Goal: Use online tool/utility

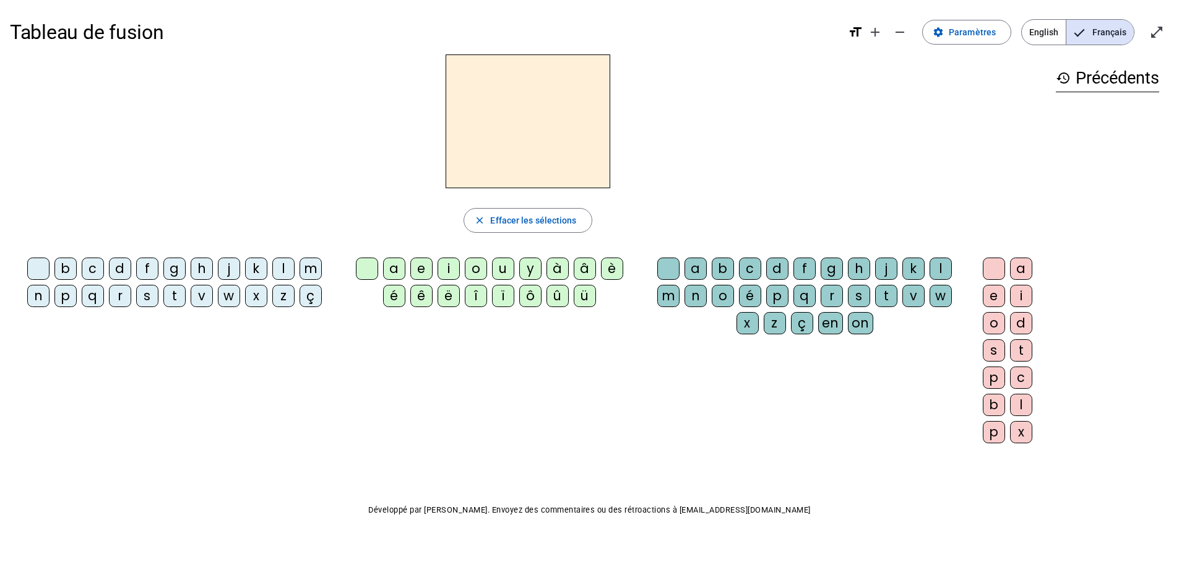
click at [280, 272] on div "l" at bounding box center [283, 268] width 22 height 22
click at [419, 270] on div "e" at bounding box center [421, 268] width 22 height 22
click at [488, 218] on span "button" at bounding box center [527, 220] width 127 height 30
click at [279, 270] on div "l" at bounding box center [283, 268] width 22 height 22
click at [495, 273] on div "u" at bounding box center [503, 268] width 22 height 22
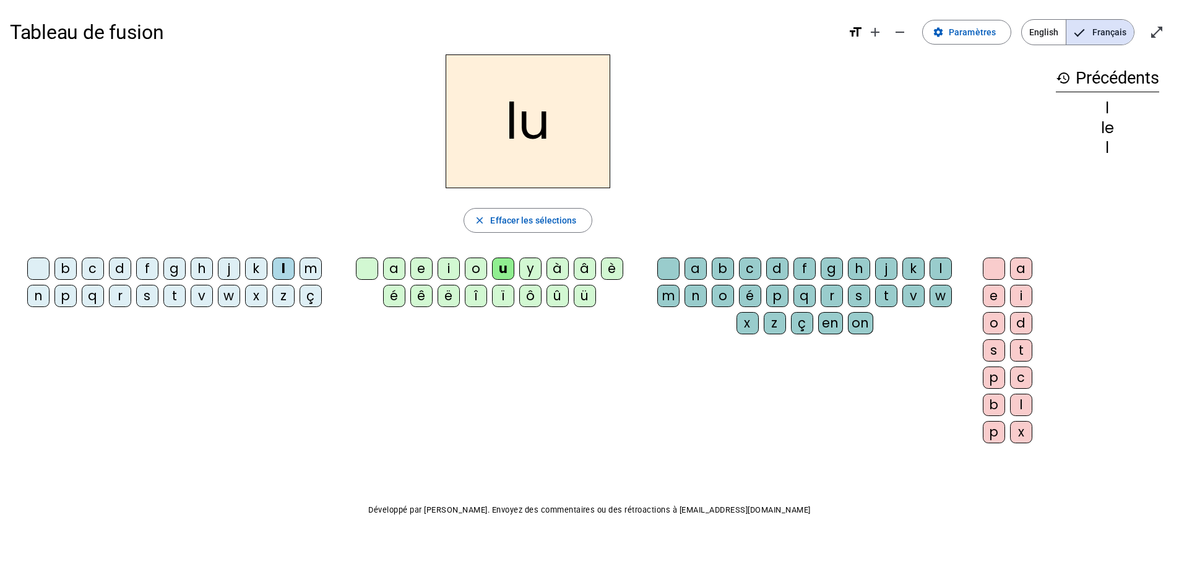
click at [496, 230] on span "button" at bounding box center [527, 220] width 127 height 30
click at [173, 298] on div "t" at bounding box center [174, 296] width 22 height 22
click at [501, 270] on div "u" at bounding box center [503, 268] width 22 height 22
click at [505, 225] on span "Effacer les sélections" at bounding box center [533, 220] width 86 height 15
click at [121, 272] on div "d" at bounding box center [120, 268] width 22 height 22
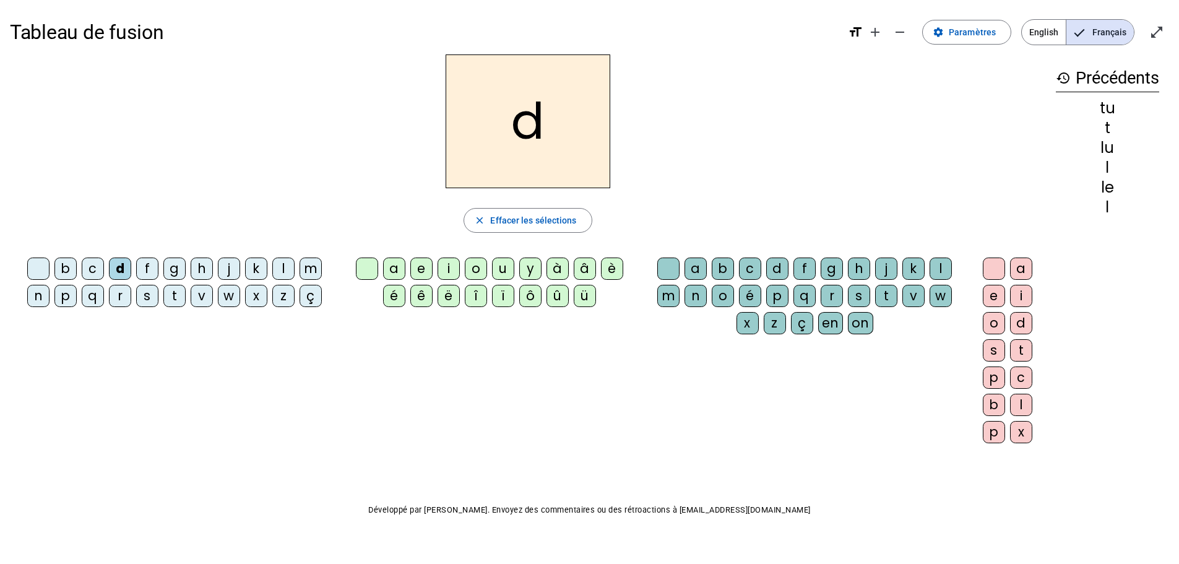
click at [418, 270] on div "e" at bounding box center [421, 268] width 22 height 22
click at [496, 220] on span "Effacer les sélections" at bounding box center [533, 220] width 86 height 15
click at [173, 298] on div "t" at bounding box center [174, 296] width 22 height 22
click at [419, 272] on div "e" at bounding box center [421, 268] width 22 height 22
click at [497, 223] on span "Effacer les sélections" at bounding box center [533, 220] width 86 height 15
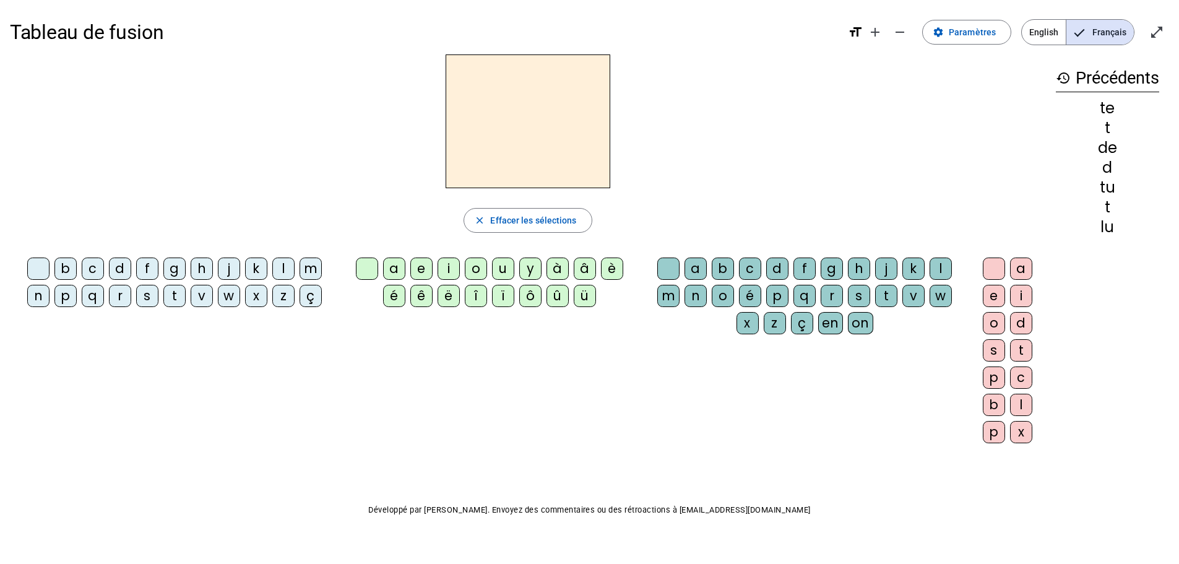
click at [173, 298] on div "t" at bounding box center [174, 296] width 22 height 22
click at [393, 270] on div "a" at bounding box center [394, 268] width 22 height 22
